Goal: Task Accomplishment & Management: Use online tool/utility

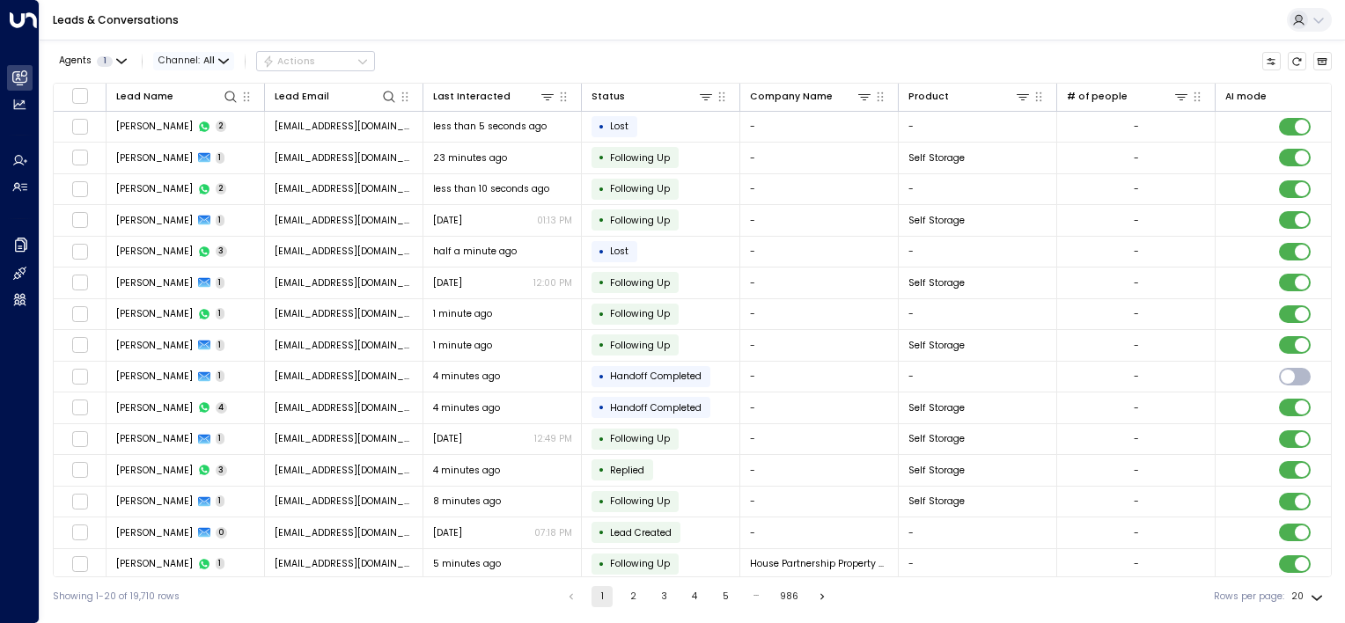
click at [215, 58] on span "Channel: All" at bounding box center [193, 61] width 81 height 18
click at [190, 165] on span "Voice" at bounding box center [186, 160] width 28 height 14
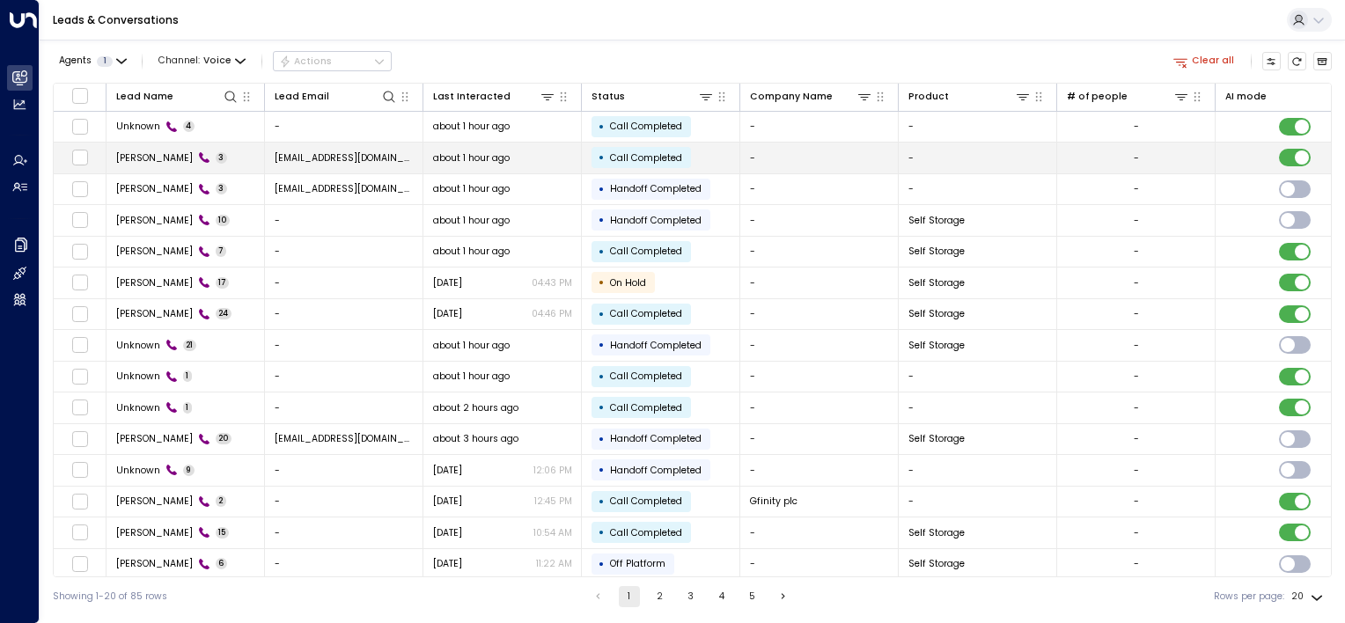
click at [472, 156] on span "about 1 hour ago" at bounding box center [471, 157] width 77 height 13
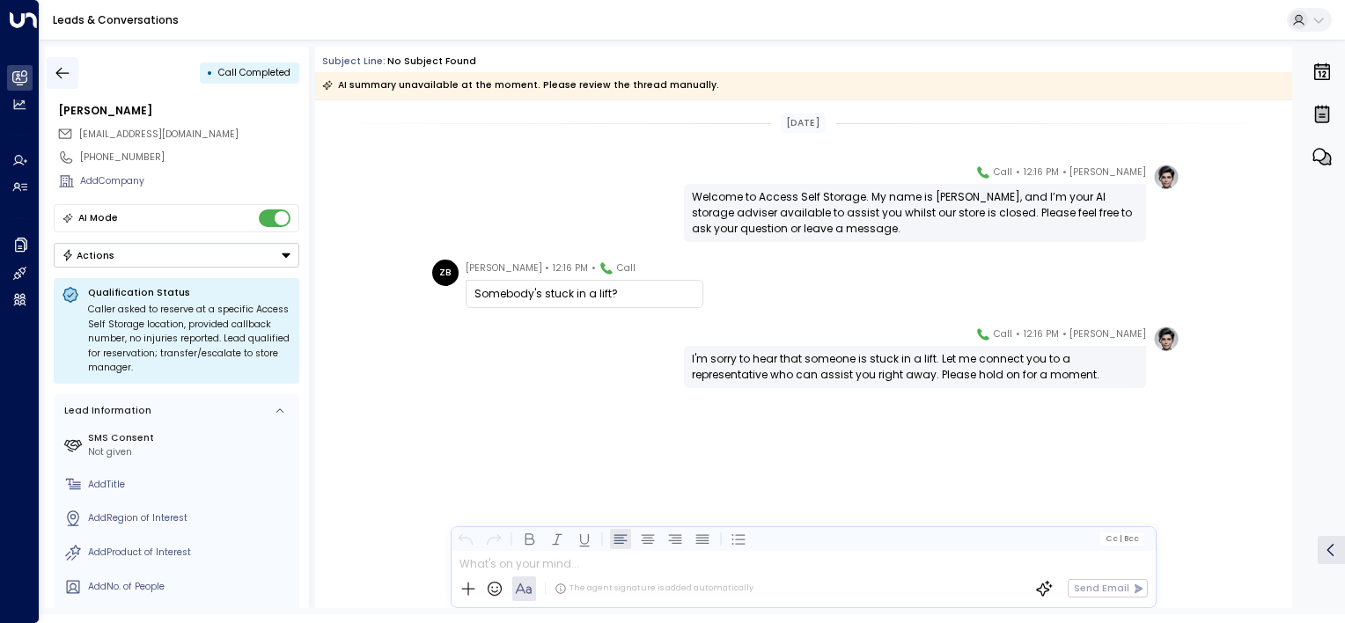
click at [60, 77] on icon "button" at bounding box center [63, 73] width 18 height 18
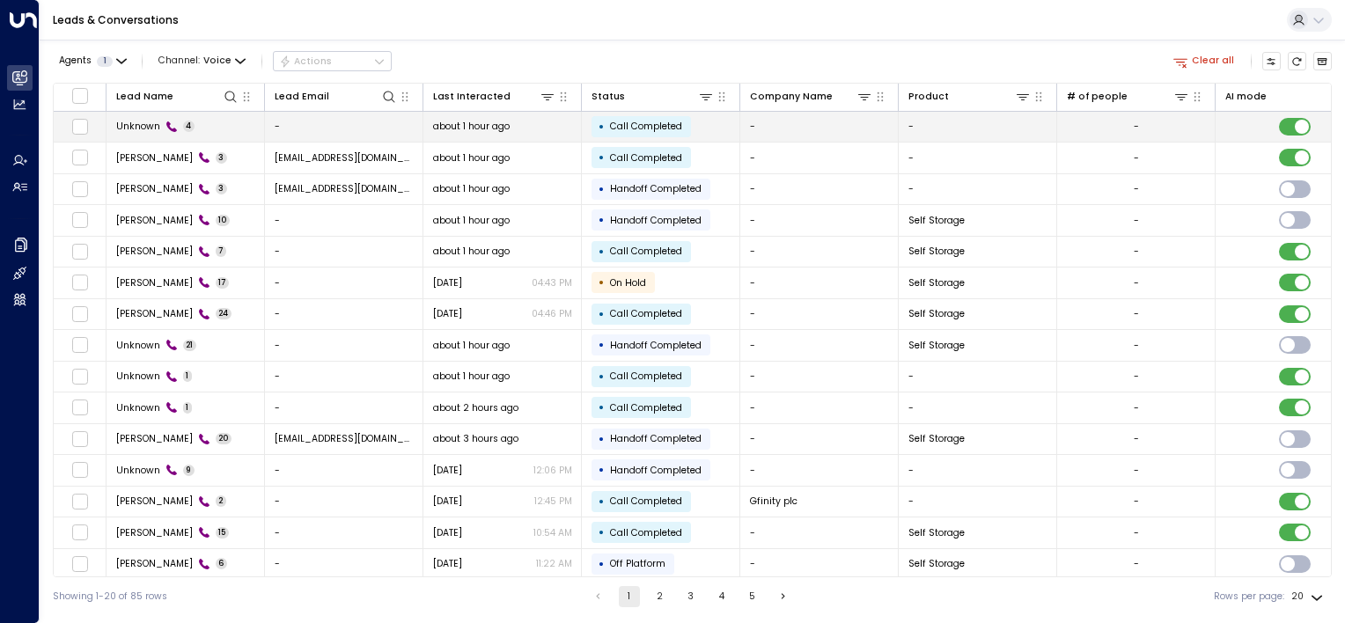
click at [167, 123] on icon at bounding box center [171, 126] width 11 height 11
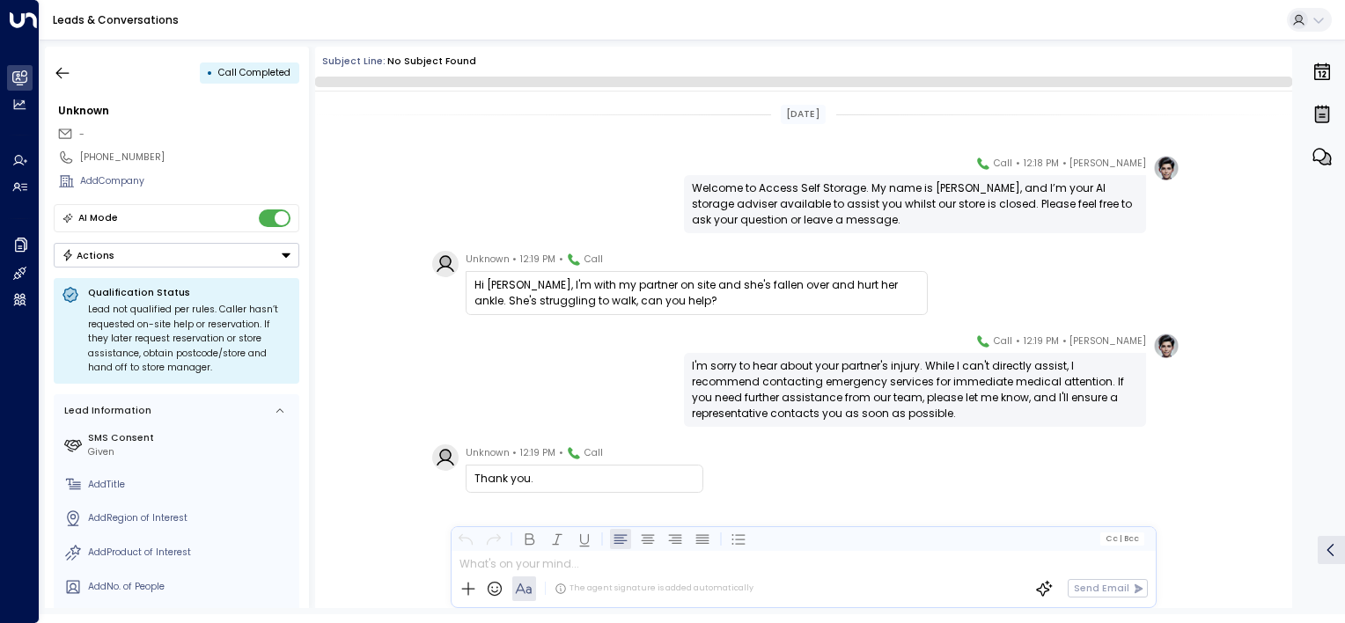
scroll to position [17, 0]
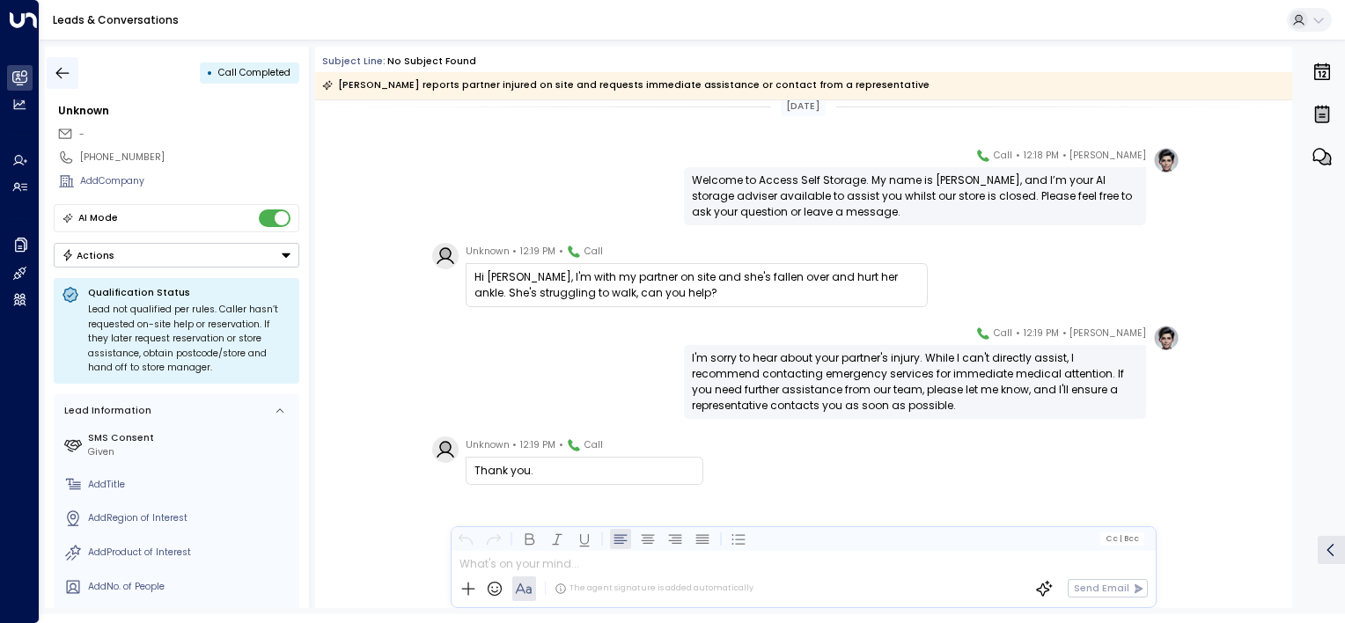
click at [60, 81] on button "button" at bounding box center [63, 73] width 32 height 32
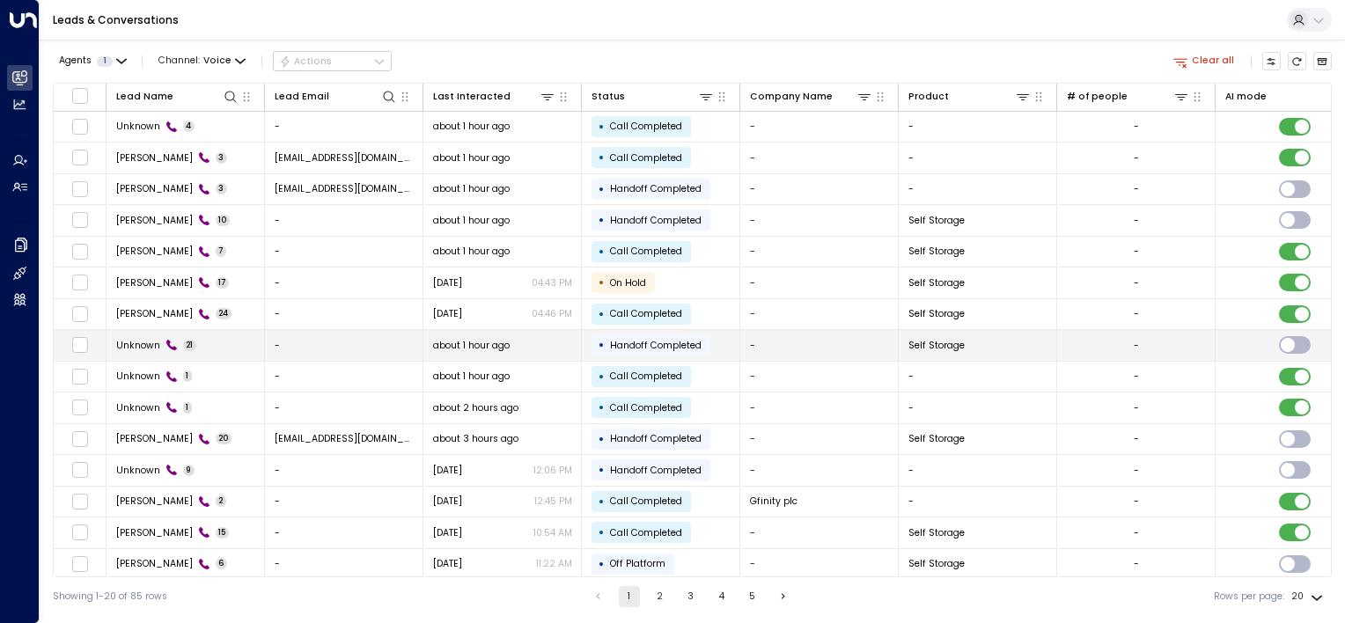
click at [235, 344] on td "Unknown 21" at bounding box center [185, 345] width 158 height 31
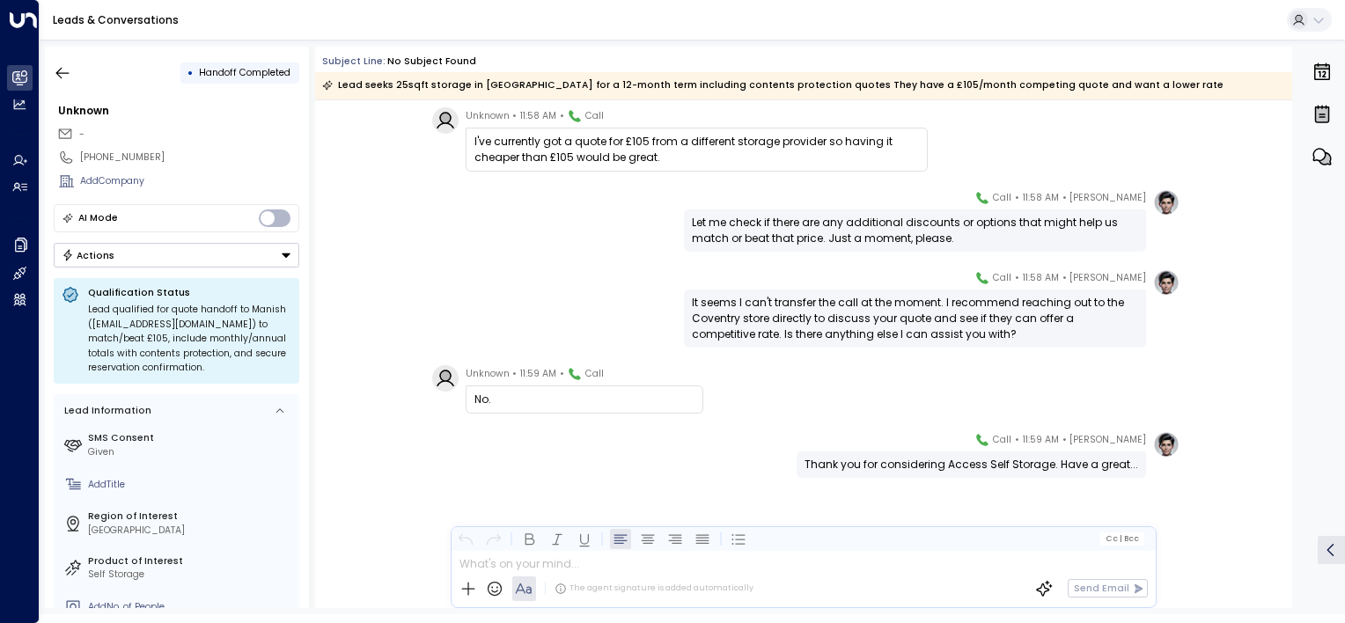
scroll to position [4036, 0]
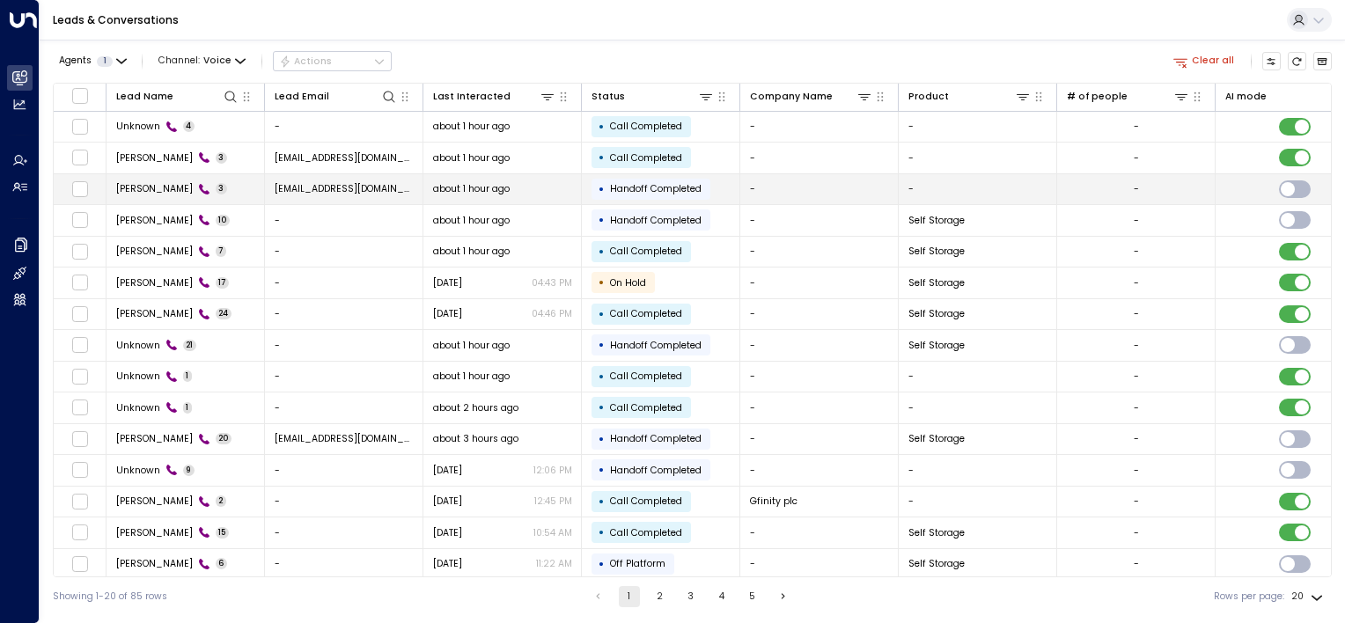
click at [262, 180] on td "[PERSON_NAME] 3" at bounding box center [185, 189] width 158 height 31
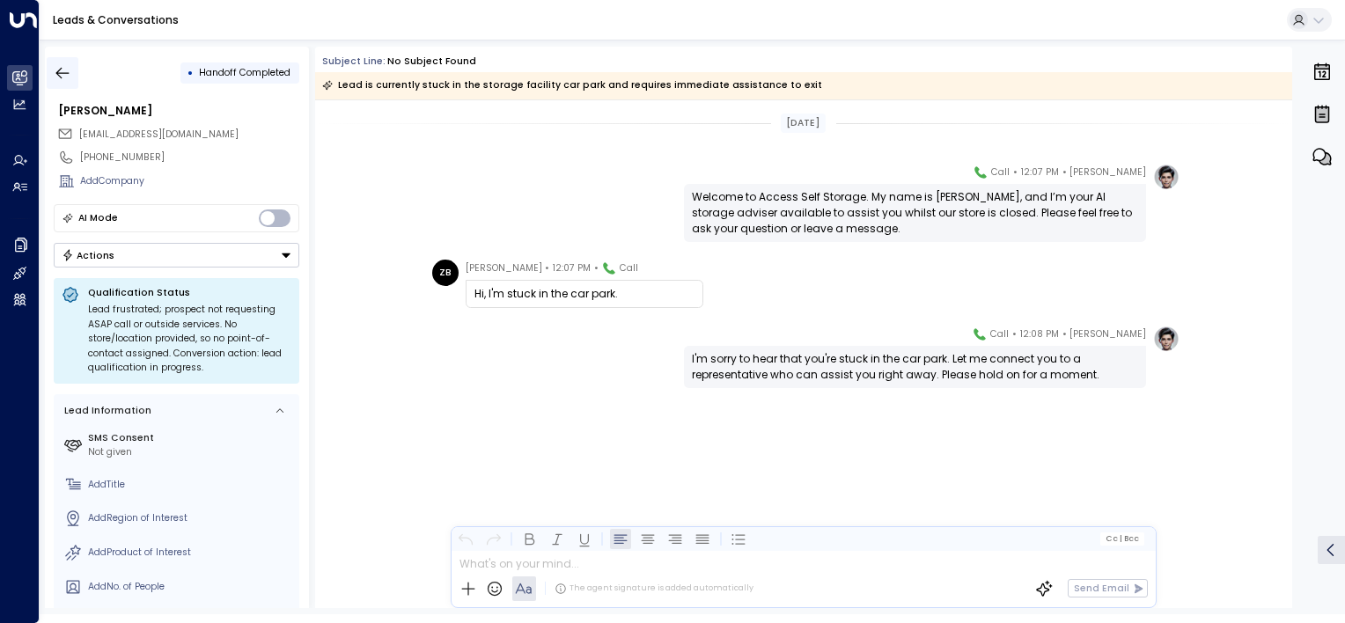
click at [57, 72] on icon "button" at bounding box center [62, 72] width 13 height 11
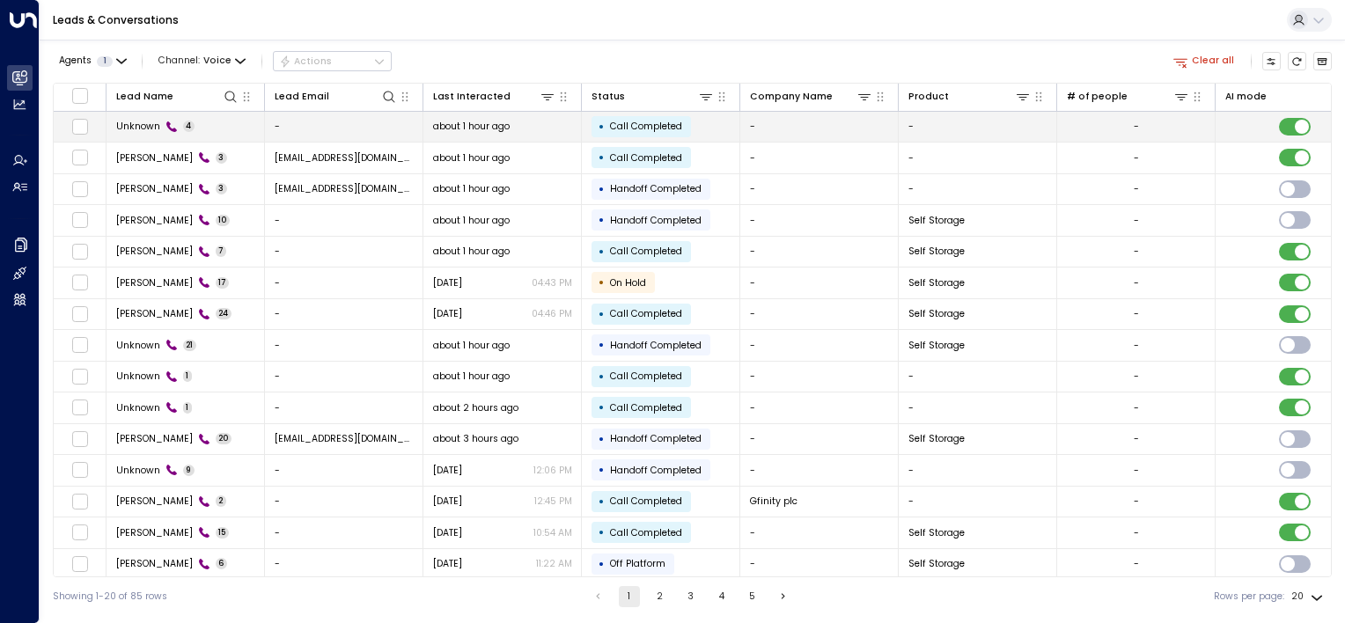
click at [148, 130] on span "Unknown" at bounding box center [138, 126] width 44 height 13
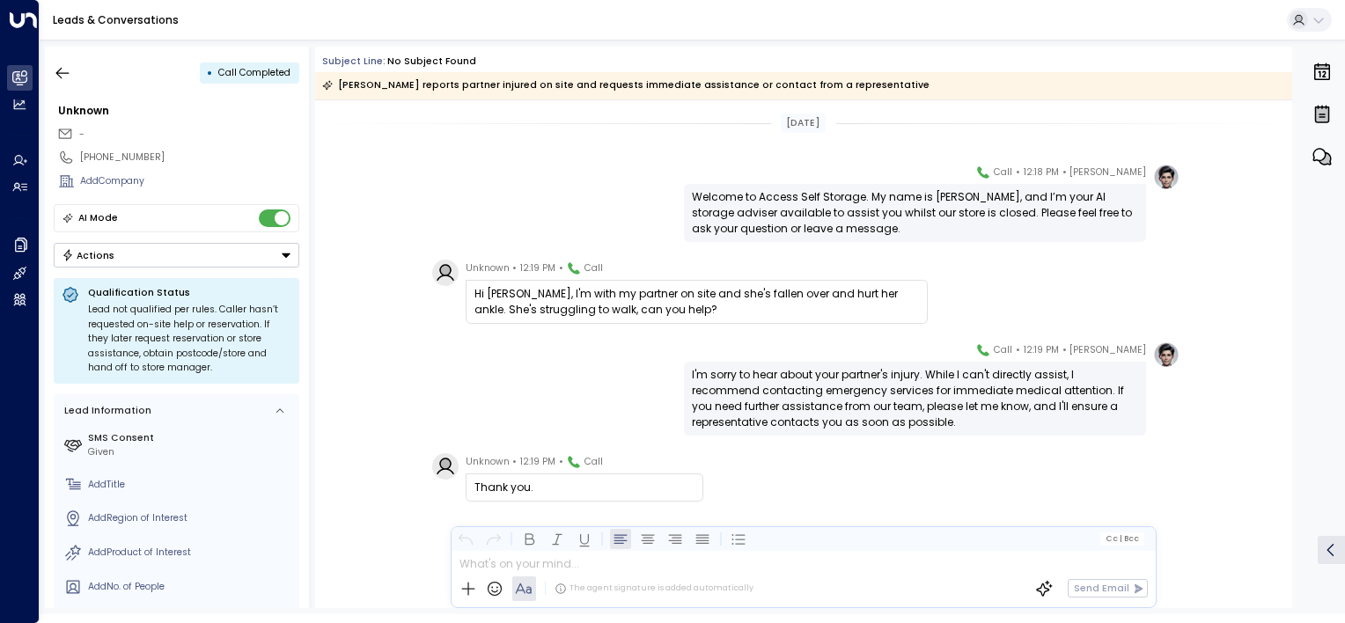
scroll to position [26, 0]
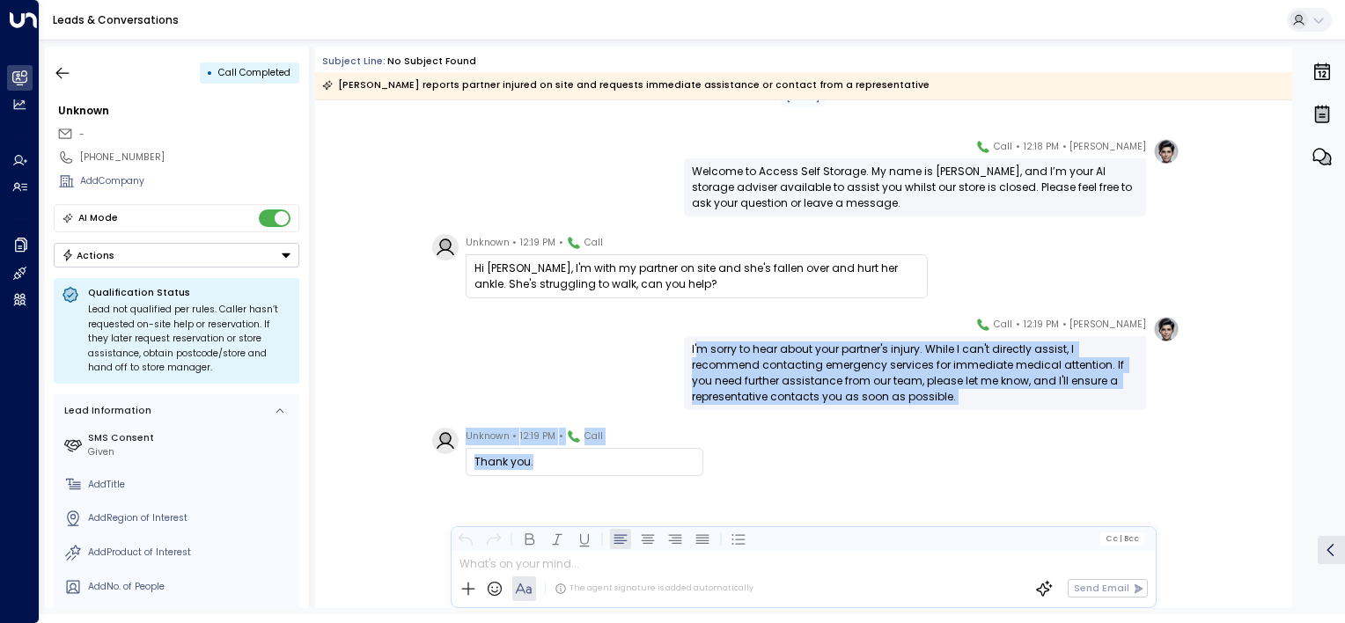
drag, startPoint x: 699, startPoint y: 348, endPoint x: 965, endPoint y: 412, distance: 274.1
click at [965, 412] on div "[DATE] [PERSON_NAME] • 12:18 PM • Call Welcome to Access Self Storage. My name …" at bounding box center [803, 341] width 977 height 533
drag, startPoint x: 965, startPoint y: 412, endPoint x: 915, endPoint y: 427, distance: 52.3
click at [915, 427] on div "[DATE] [PERSON_NAME] • 12:18 PM • Call Welcome to Access Self Storage. My name …" at bounding box center [803, 341] width 977 height 533
click at [903, 401] on div "I'm sorry to hear about your partner's injury. While I can't directly assist, I…" at bounding box center [915, 372] width 446 height 63
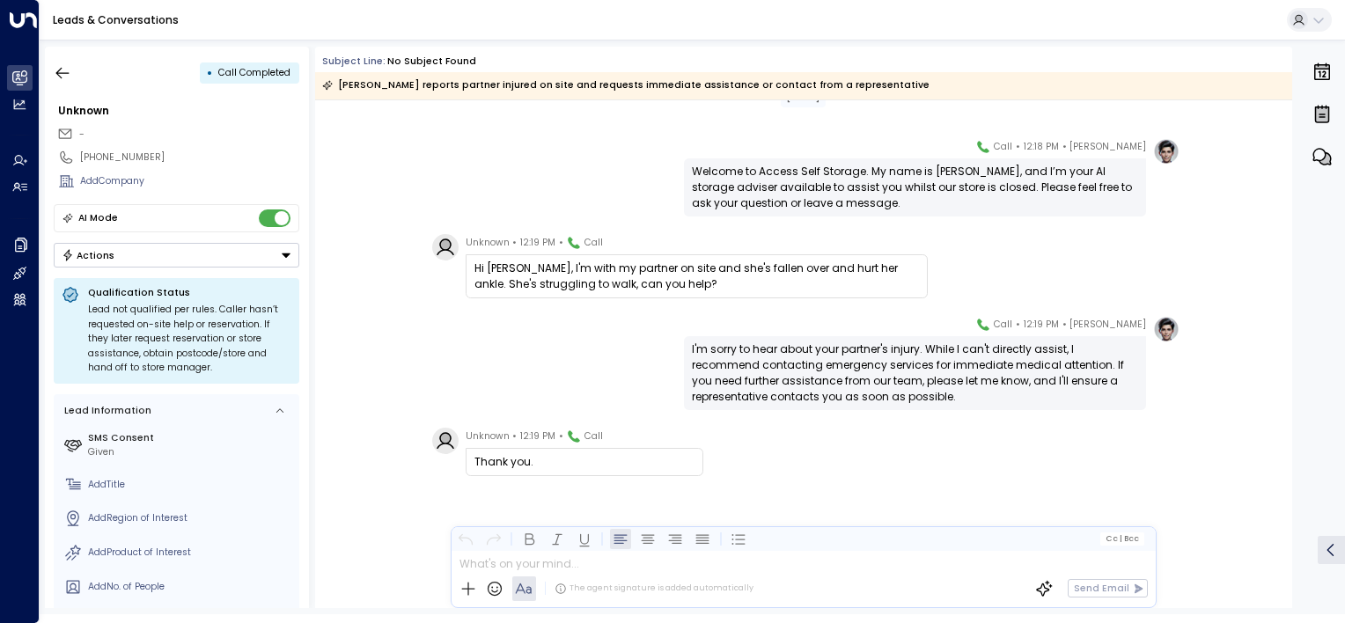
click at [904, 433] on div "Unknown • 12:19 PM • Call Thank you." at bounding box center [806, 452] width 748 height 48
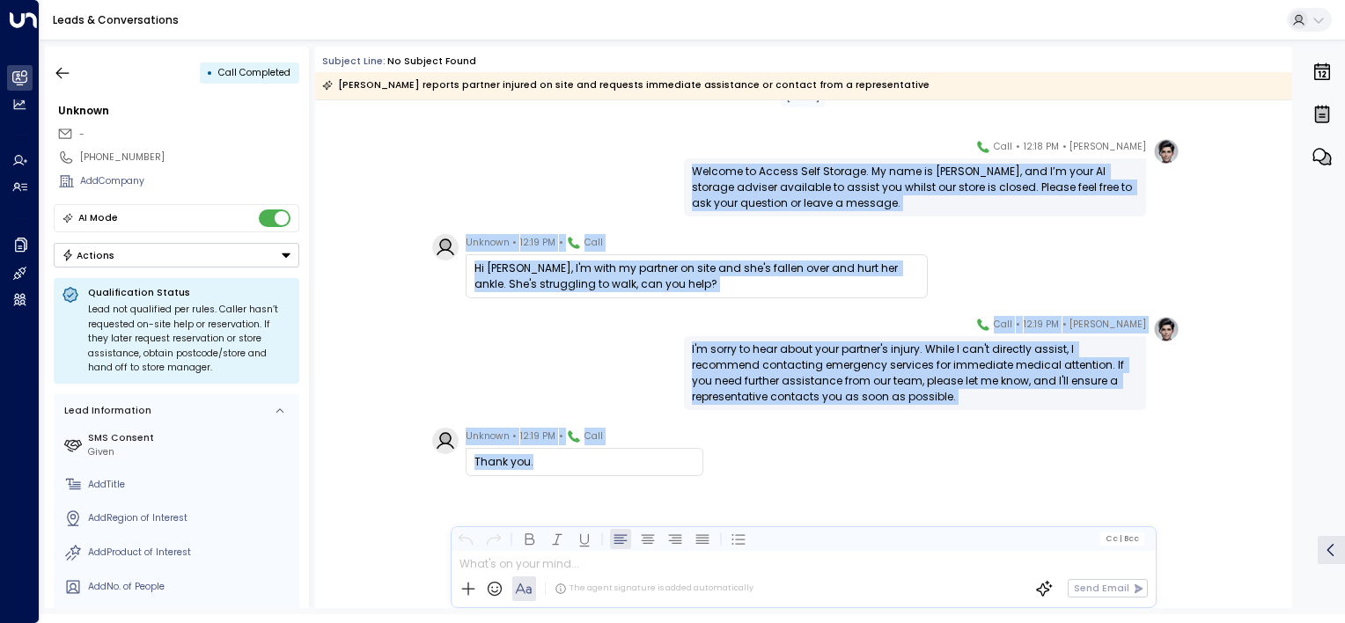
drag, startPoint x: 669, startPoint y: 141, endPoint x: 773, endPoint y: 234, distance: 140.2
click at [773, 234] on div "[DATE] [PERSON_NAME] • 12:18 PM • Call Welcome to Access Self Storage. My name …" at bounding box center [803, 341] width 977 height 533
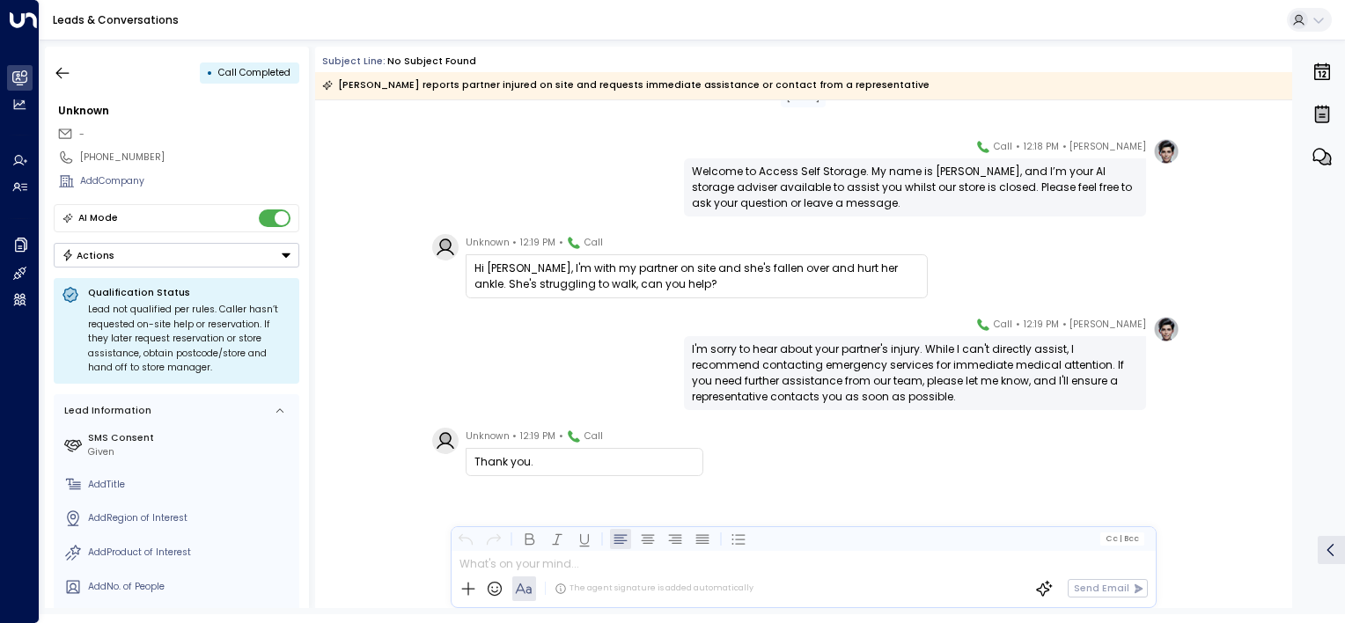
click at [803, 421] on div "[DATE] [PERSON_NAME] • 12:18 PM • Call Welcome to Access Self Storage. My name …" at bounding box center [803, 341] width 977 height 533
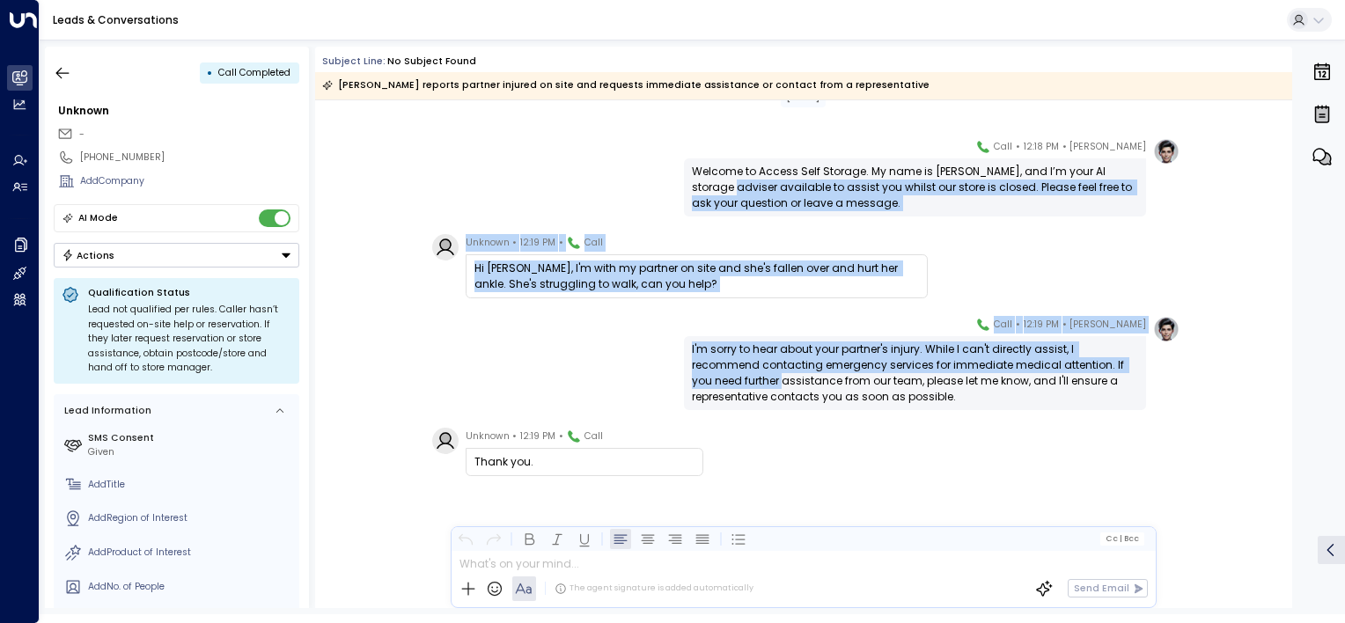
drag, startPoint x: 387, startPoint y: 125, endPoint x: 1137, endPoint y: 359, distance: 785.4
click at [1137, 359] on div "[DATE] [PERSON_NAME] • 12:18 PM • Call Welcome to Access Self Storage. My name …" at bounding box center [803, 341] width 977 height 533
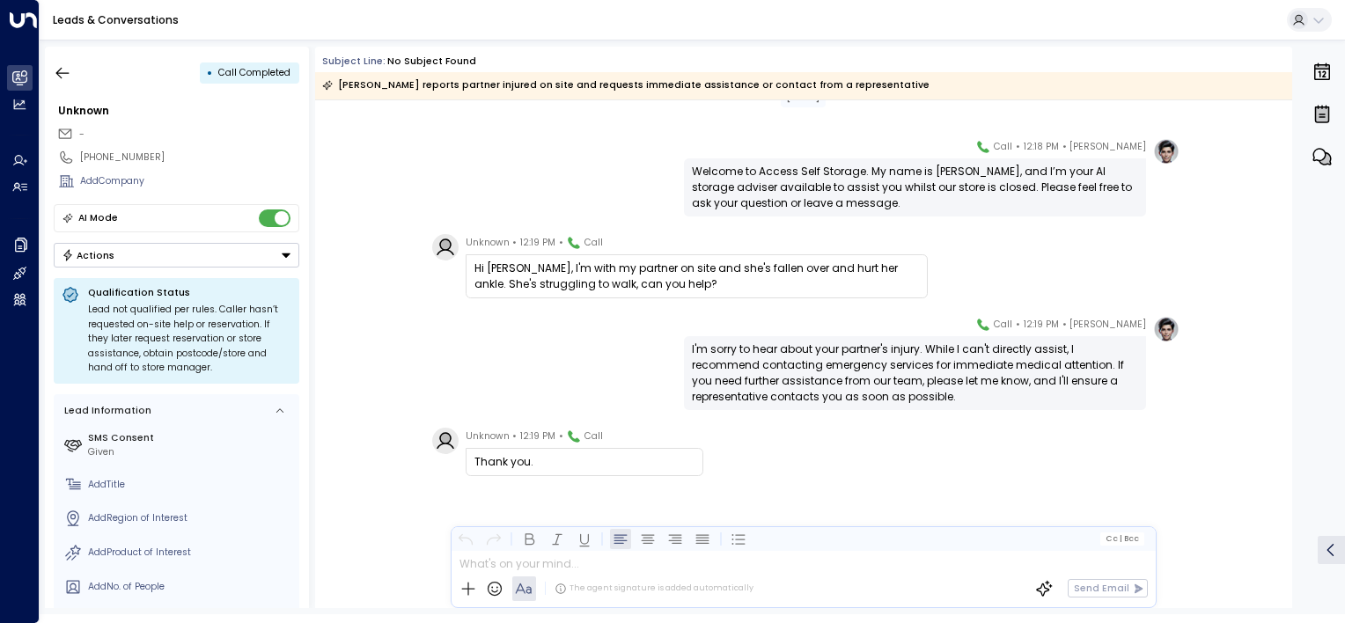
click at [658, 475] on div "Unknown • 12:19 PM • Call Thank you." at bounding box center [803, 518] width 977 height 180
drag, startPoint x: 879, startPoint y: 443, endPoint x: 894, endPoint y: 431, distance: 19.4
click at [887, 438] on div "Unknown • 12:19 PM • Call Thank you." at bounding box center [806, 452] width 748 height 48
